Goal: Information Seeking & Learning: Learn about a topic

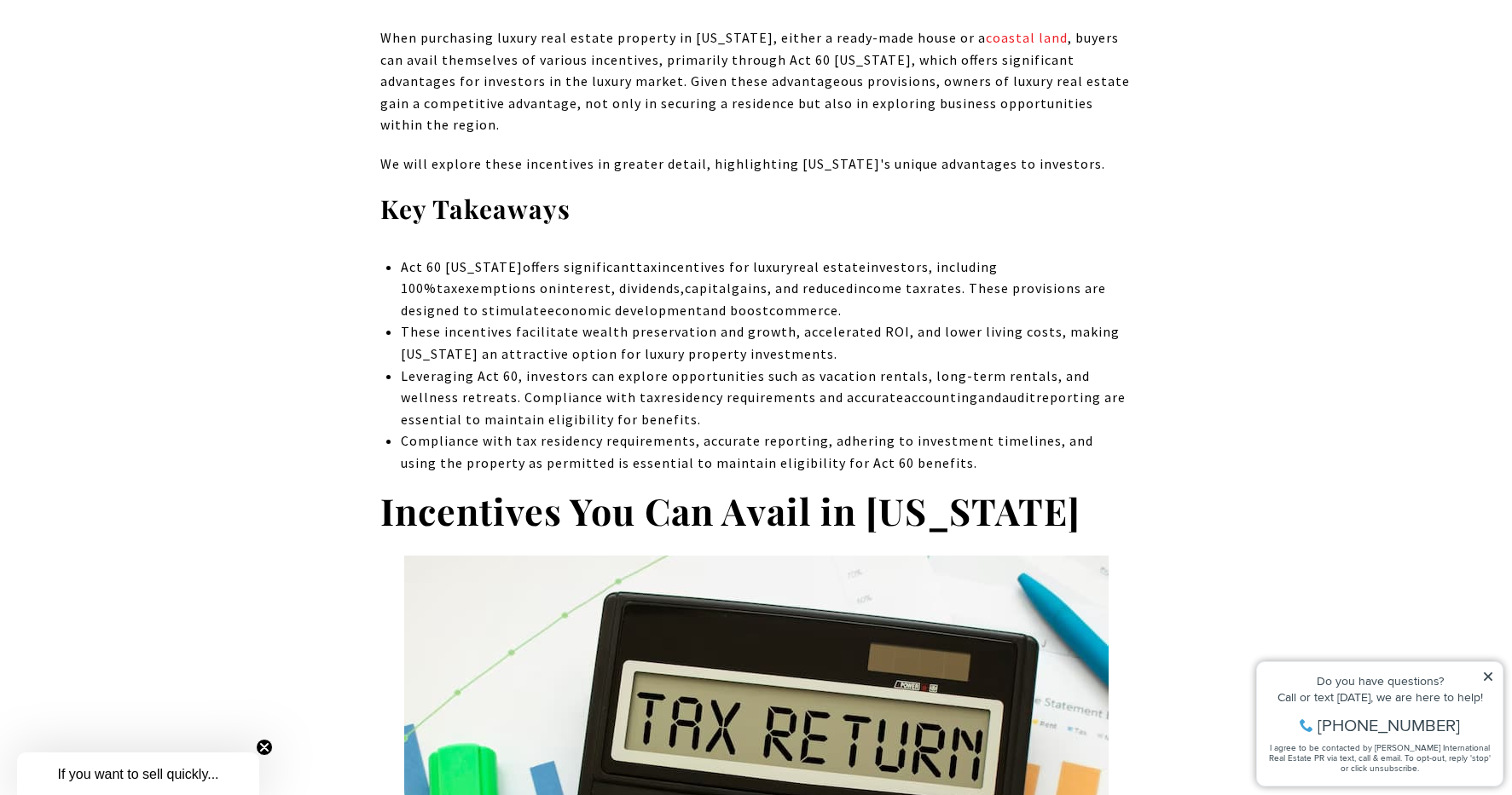
scroll to position [715, 0]
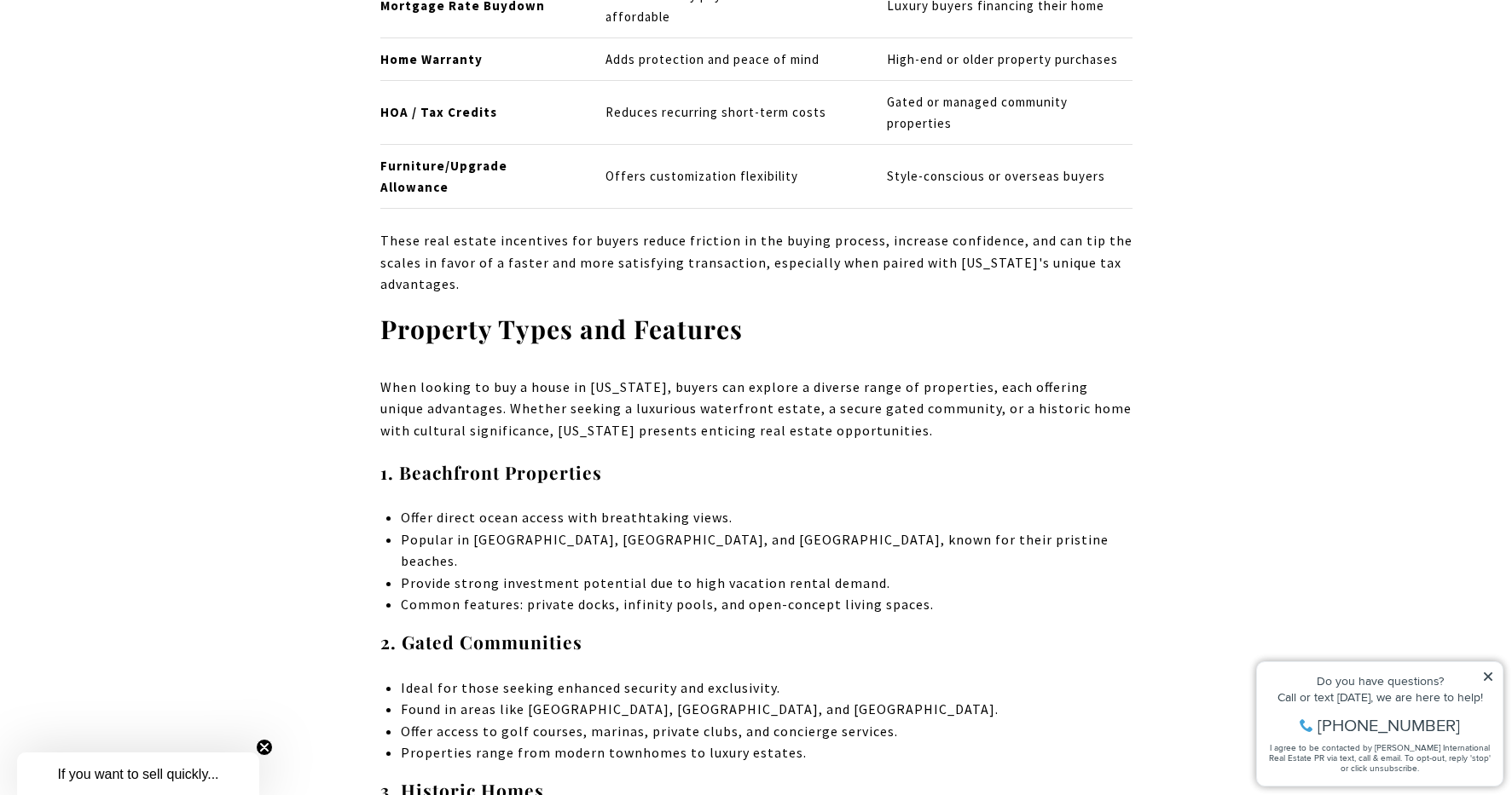
scroll to position [4526, 0]
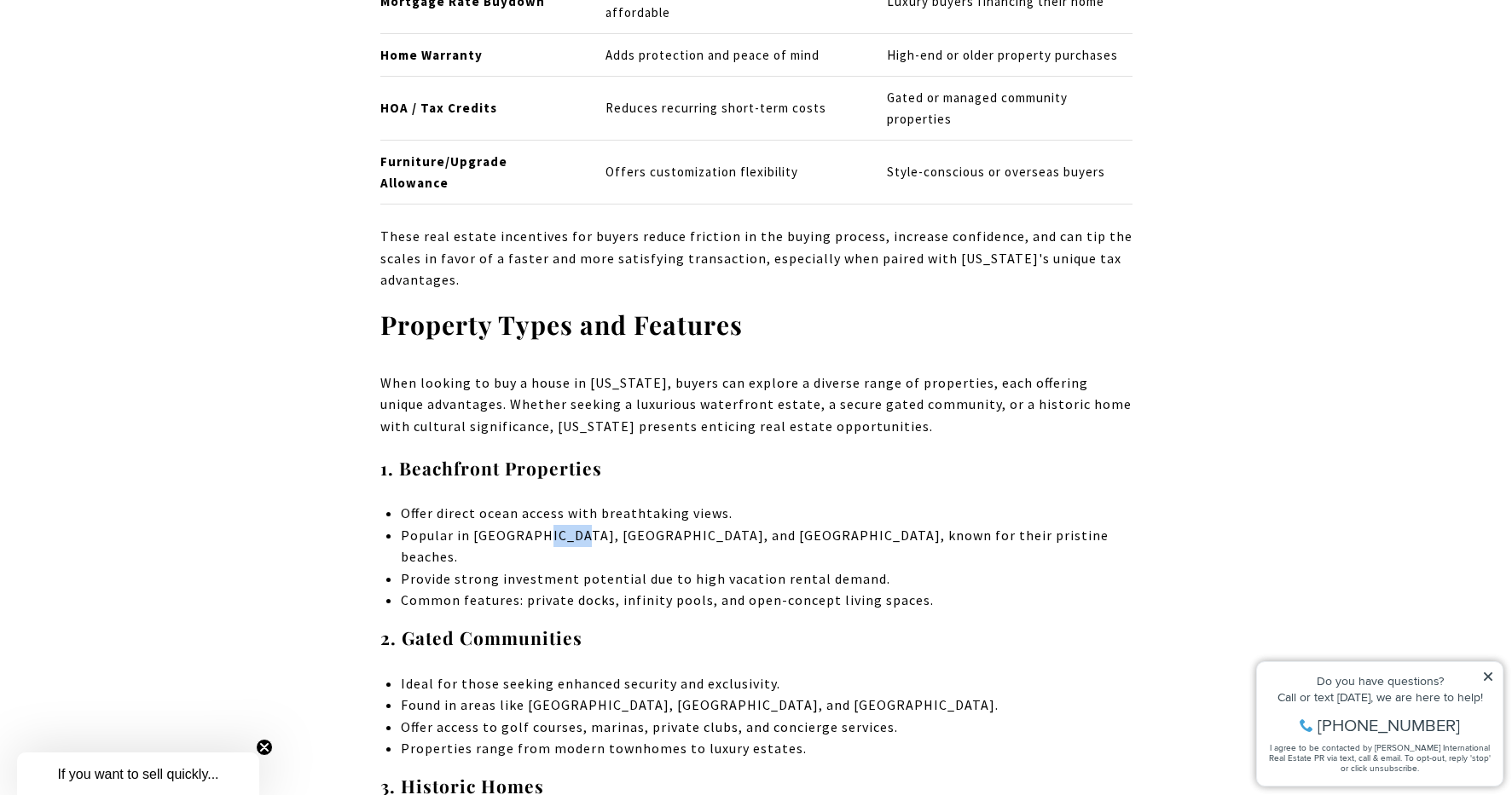
drag, startPoint x: 532, startPoint y: 471, endPoint x: 575, endPoint y: 472, distance: 43.0
click at [573, 525] on li "Popular in [GEOGRAPHIC_DATA], [GEOGRAPHIC_DATA], and [GEOGRAPHIC_DATA], known f…" at bounding box center [765, 547] width 731 height 44
drag, startPoint x: 576, startPoint y: 473, endPoint x: 524, endPoint y: 469, distance: 52.2
click at [524, 525] on li "Popular in [GEOGRAPHIC_DATA], [GEOGRAPHIC_DATA], and [GEOGRAPHIC_DATA], known f…" at bounding box center [765, 547] width 731 height 44
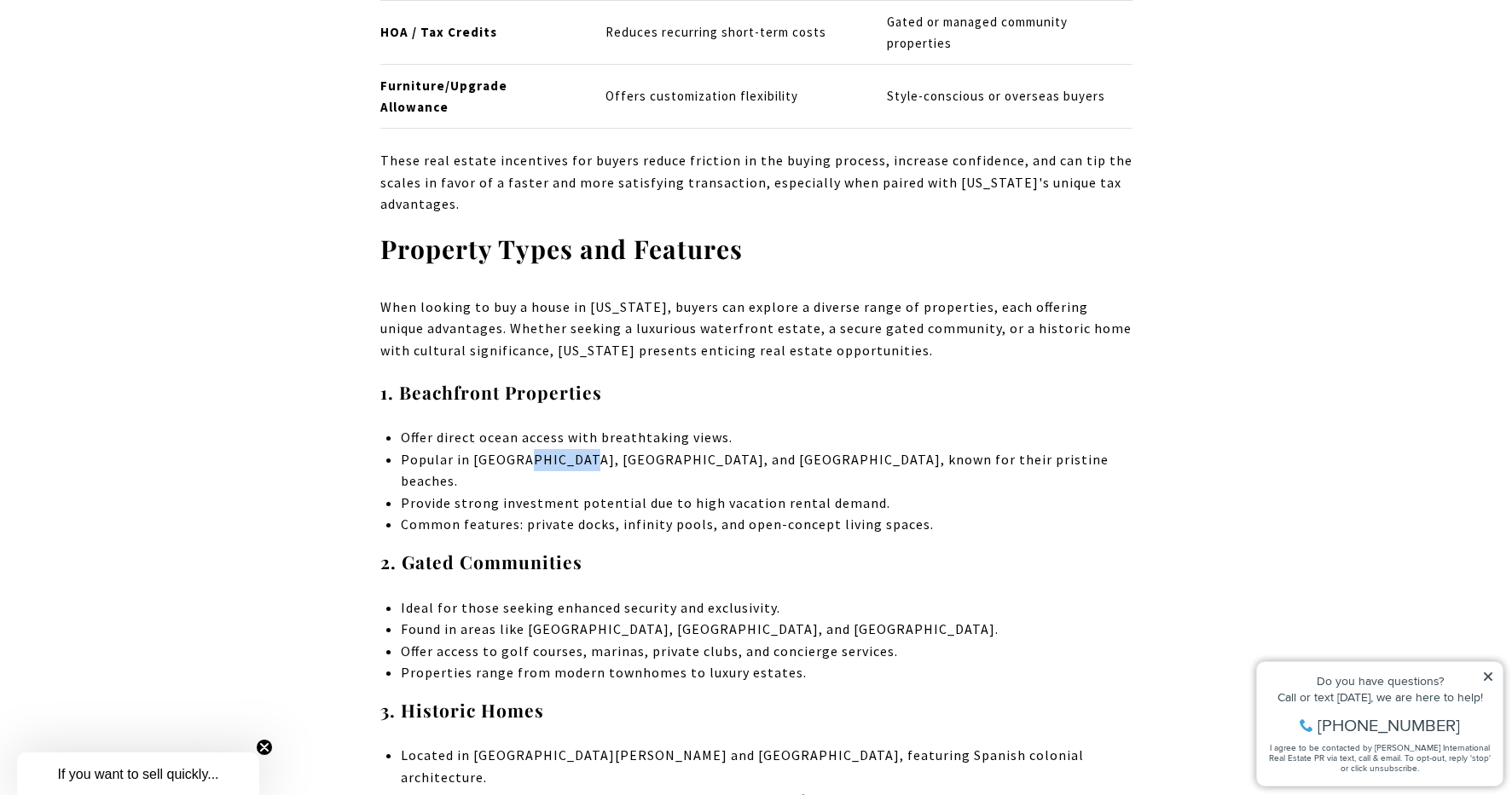
scroll to position [4605, 0]
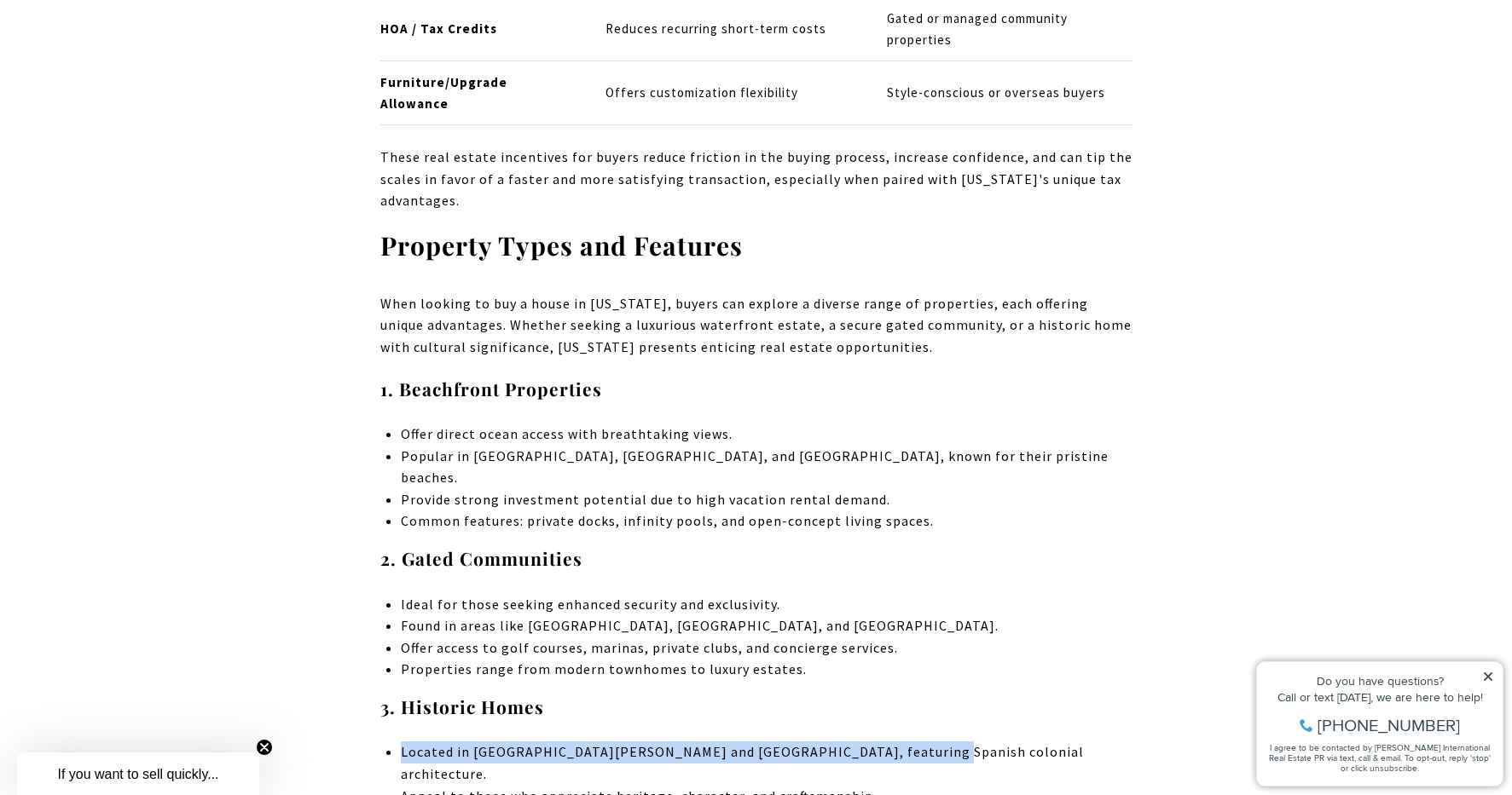
drag, startPoint x: 894, startPoint y: 665, endPoint x: 433, endPoint y: 653, distance: 461.2
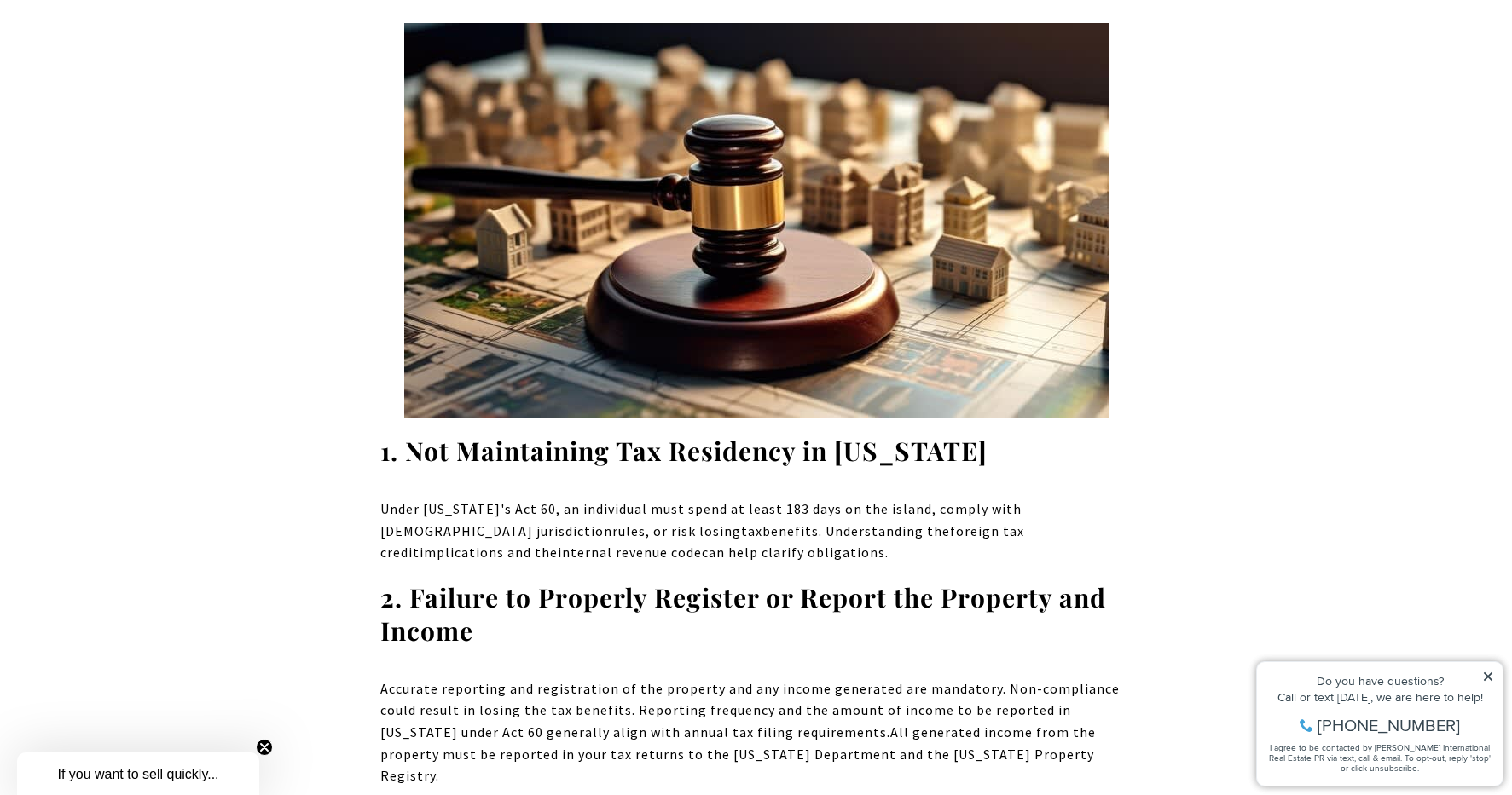
scroll to position [10733, 0]
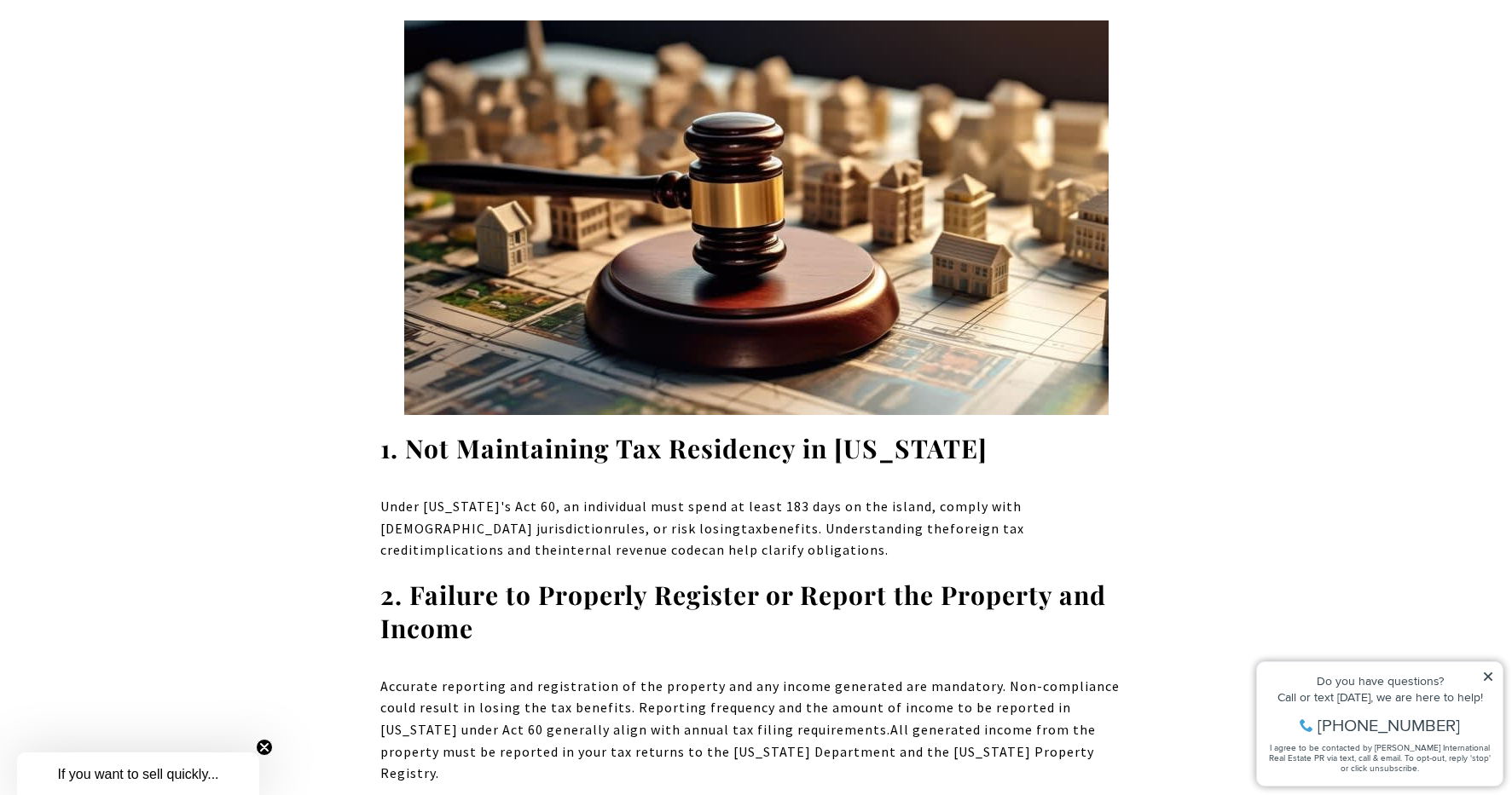
drag, startPoint x: 434, startPoint y: 268, endPoint x: 1078, endPoint y: 288, distance: 644.3
drag, startPoint x: 969, startPoint y: 276, endPoint x: 987, endPoint y: 279, distance: 18.2
click at [969, 431] on strong "1. Not Maintaining Tax Residency in [US_STATE]" at bounding box center [684, 448] width 607 height 34
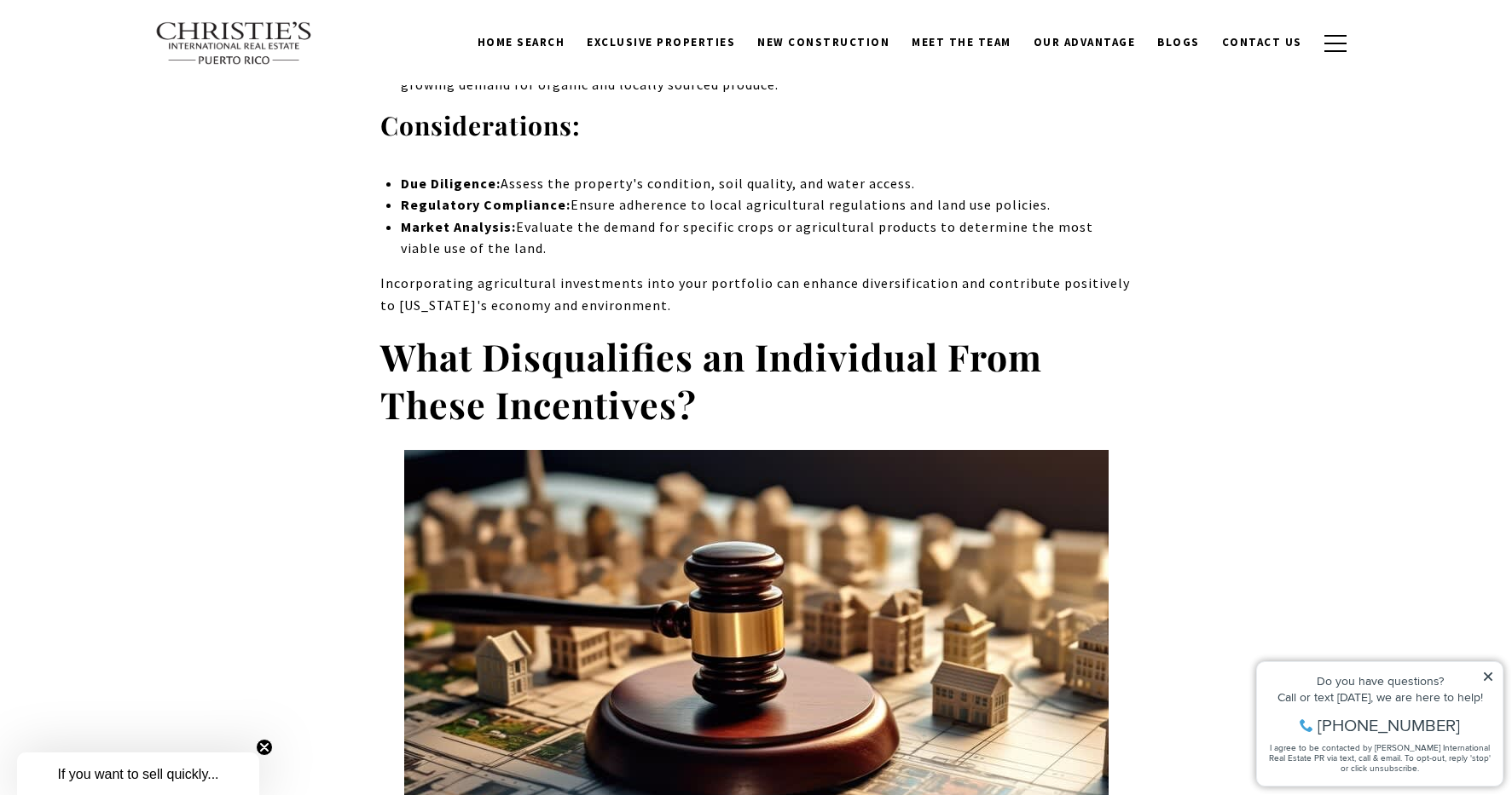
scroll to position [10247, 0]
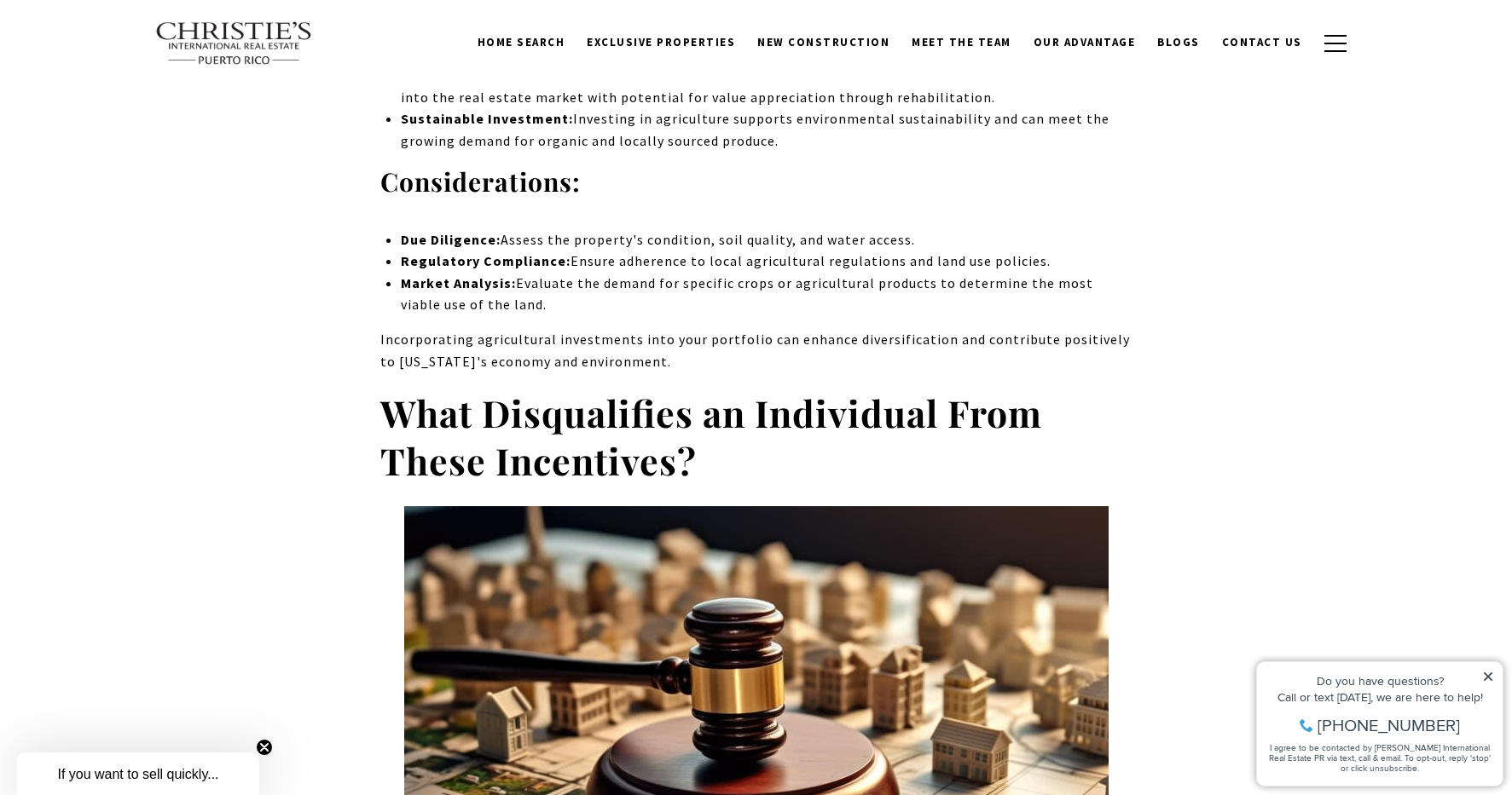
drag, startPoint x: 371, startPoint y: 239, endPoint x: 978, endPoint y: 772, distance: 807.8
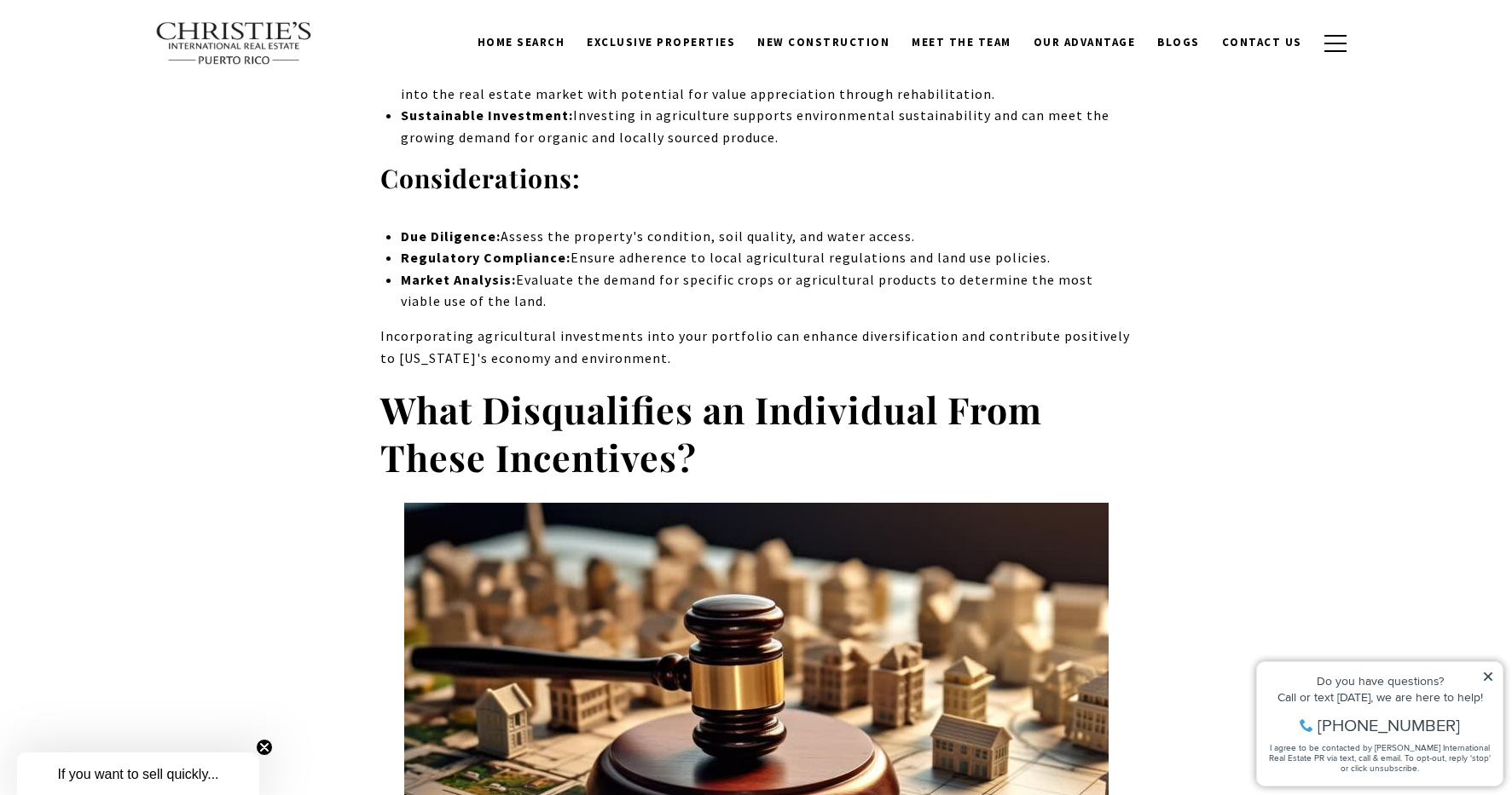
copy div "What Disqualifies an Individual From These Incentives? 1. Not Maintaining Tax R…"
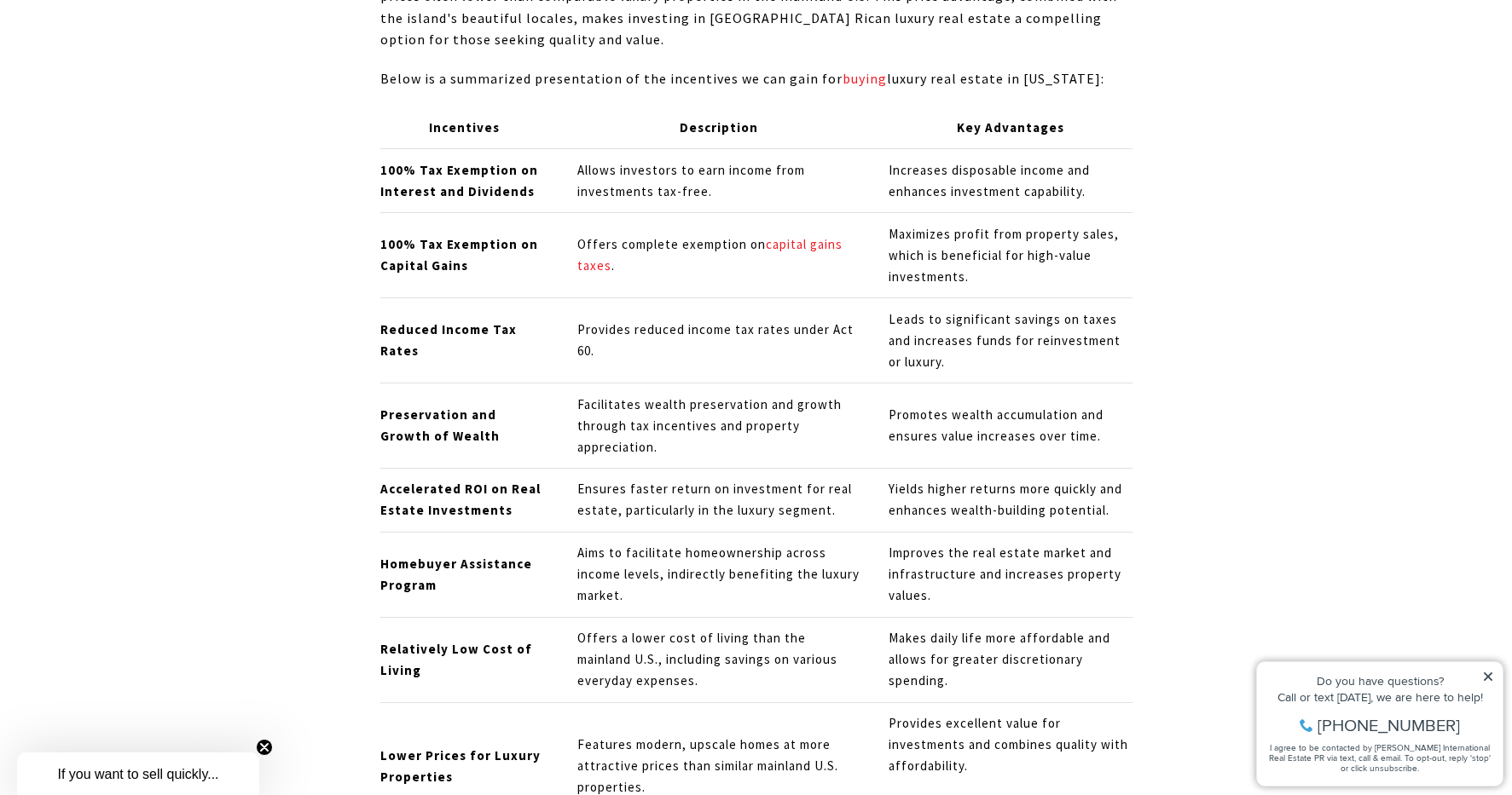
scroll to position [3050, 0]
